Goal: Navigation & Orientation: Find specific page/section

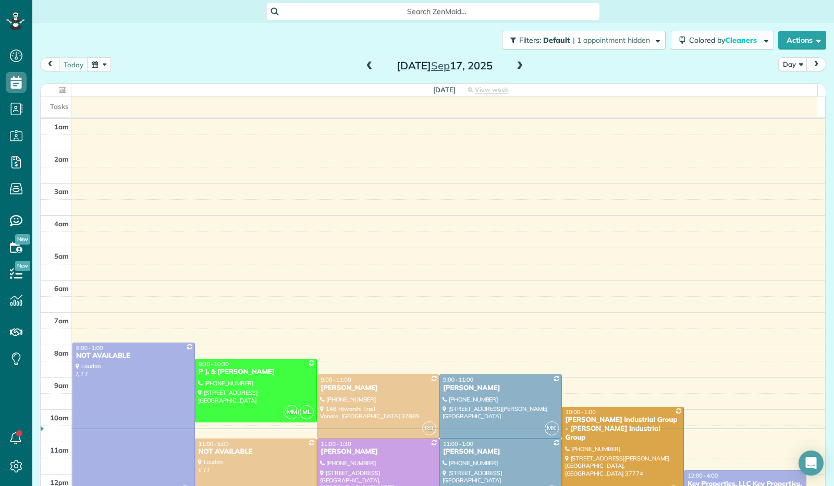
scroll to position [192, 0]
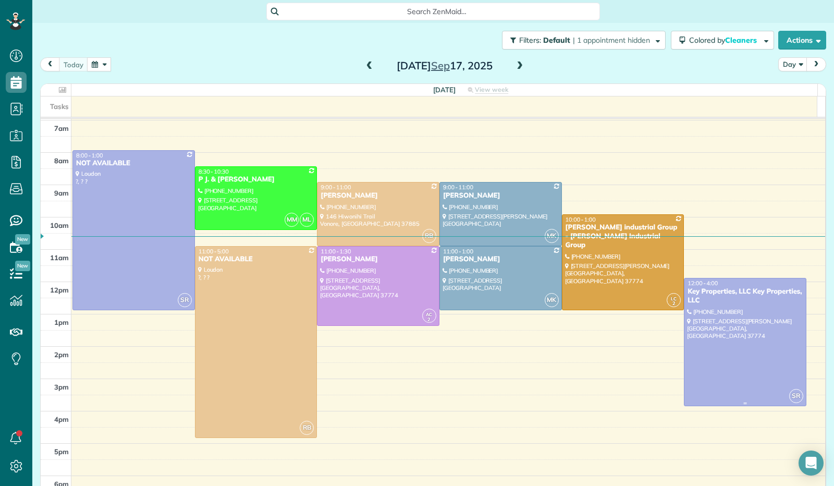
click at [709, 367] on div at bounding box center [746, 341] width 122 height 127
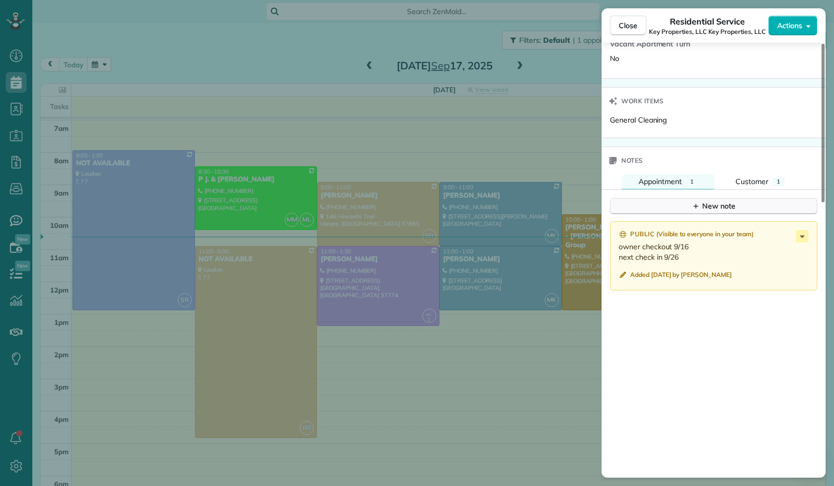
scroll to position [679, 0]
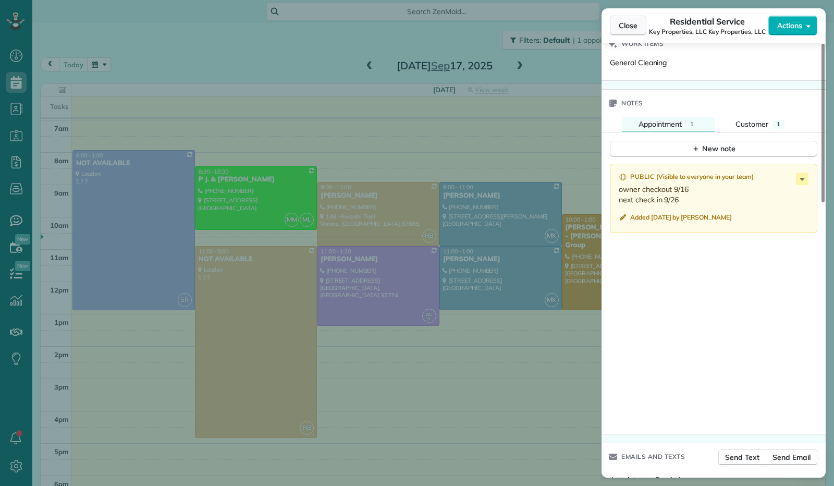
click at [634, 22] on span "Close" at bounding box center [628, 25] width 19 height 10
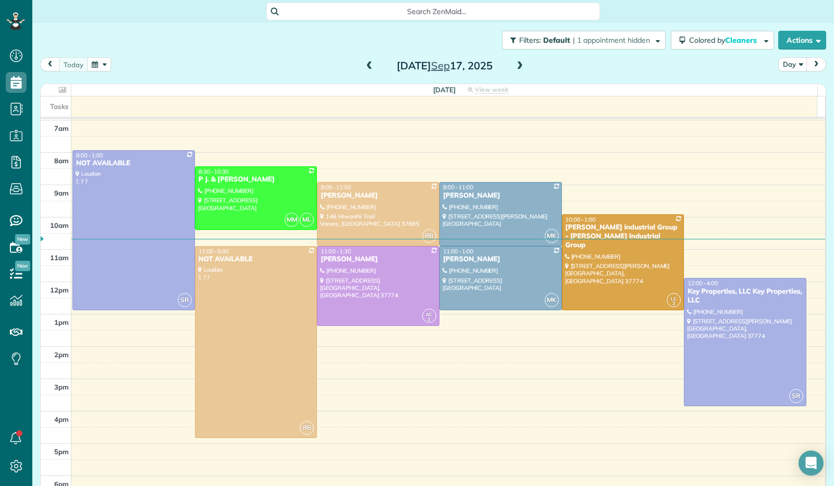
click at [515, 67] on span at bounding box center [519, 66] width 11 height 9
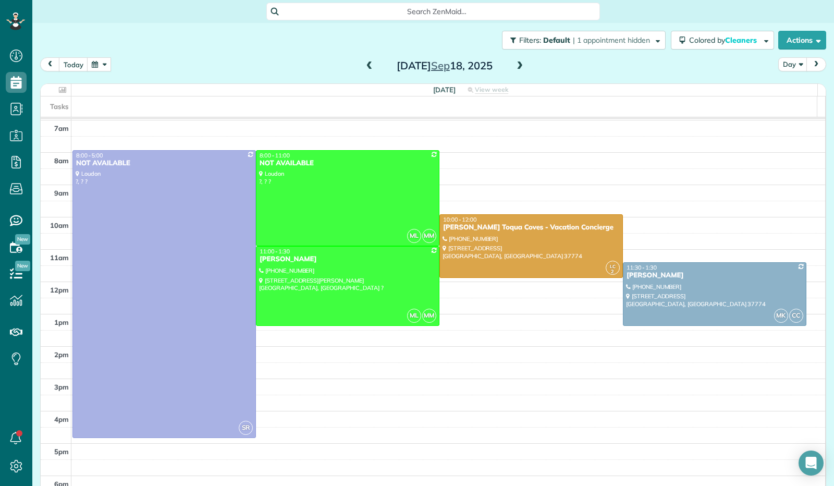
click at [515, 67] on span at bounding box center [519, 66] width 11 height 9
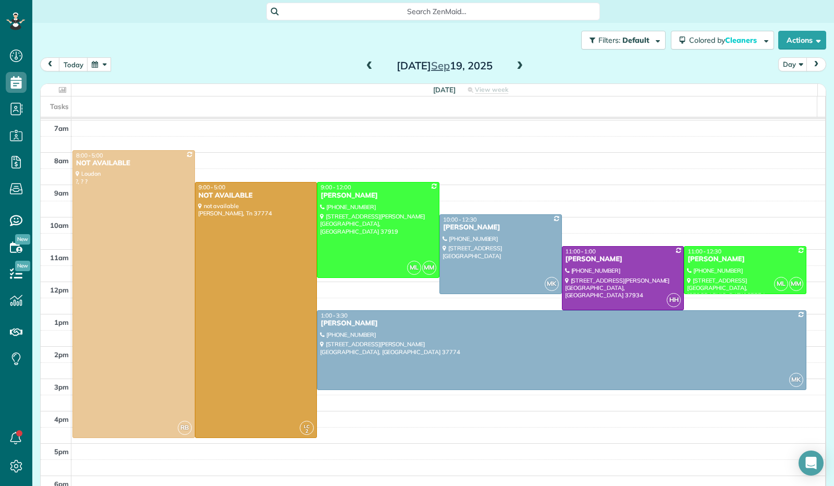
click at [515, 67] on span at bounding box center [519, 66] width 11 height 9
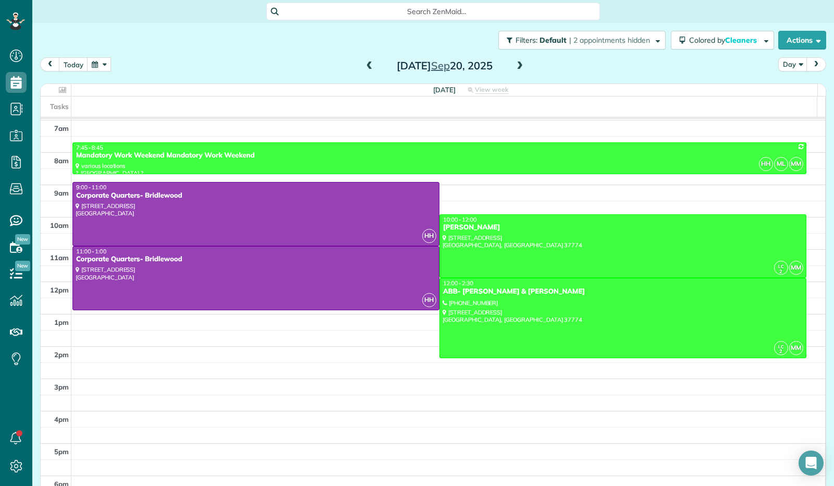
click at [515, 67] on span at bounding box center [519, 66] width 11 height 9
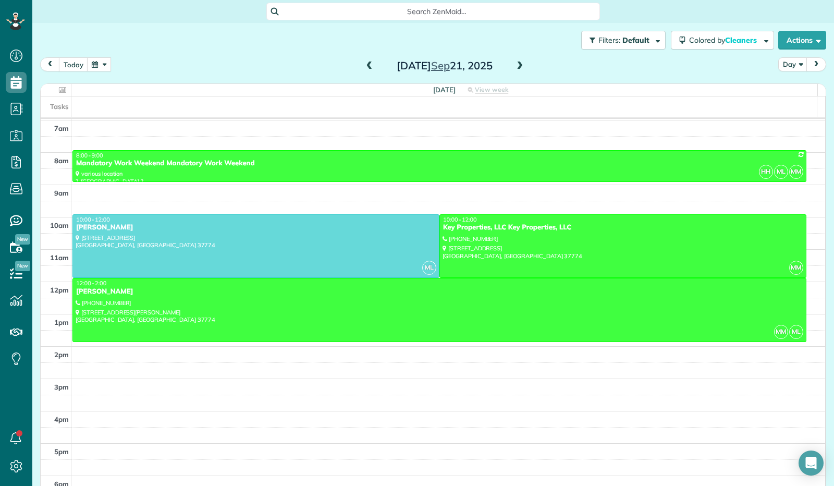
click at [515, 67] on span at bounding box center [519, 66] width 11 height 9
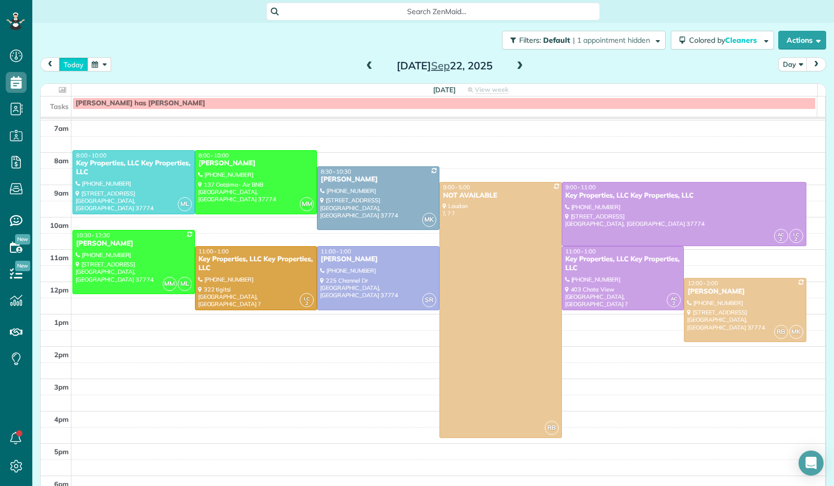
click at [75, 66] on button "today" at bounding box center [73, 64] width 29 height 14
